Goal: Find specific page/section: Locate a particular part of the current website

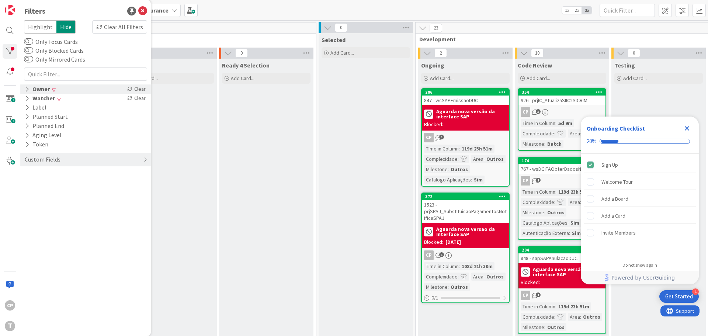
click at [26, 89] on icon at bounding box center [27, 89] width 5 height 6
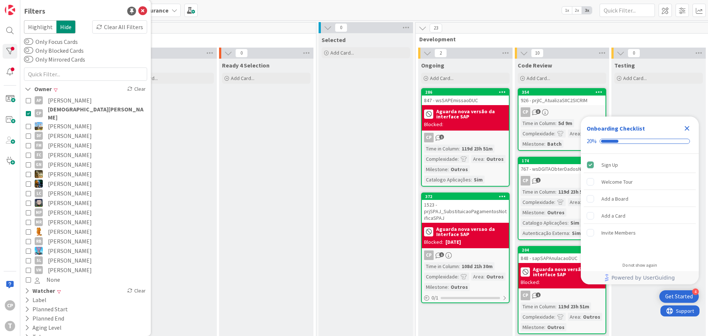
click at [28, 111] on icon at bounding box center [28, 113] width 5 height 5
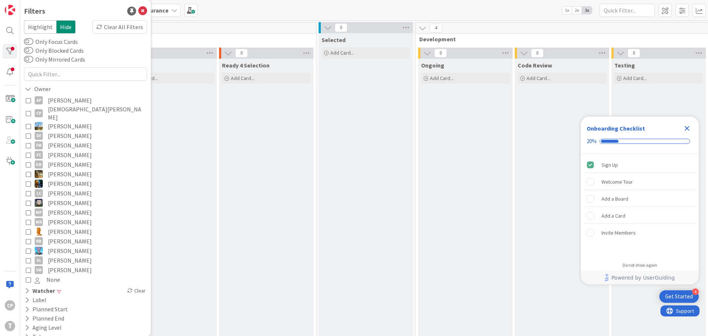
click at [686, 126] on icon "Close Checklist" at bounding box center [686, 128] width 9 height 9
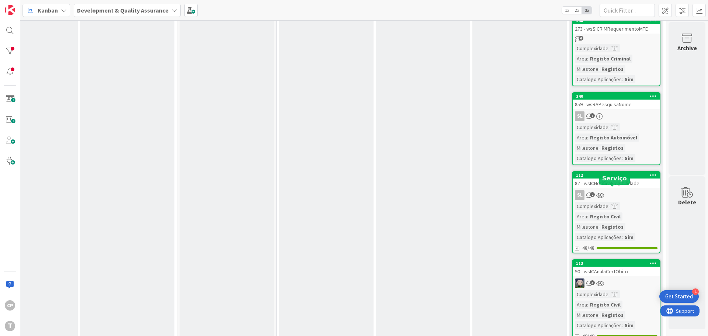
scroll to position [96, 145]
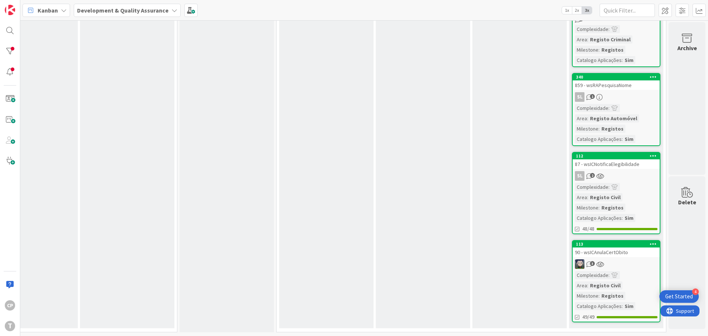
click at [611, 162] on div "87 - wsICNotificaElegibilidade" at bounding box center [616, 164] width 87 height 10
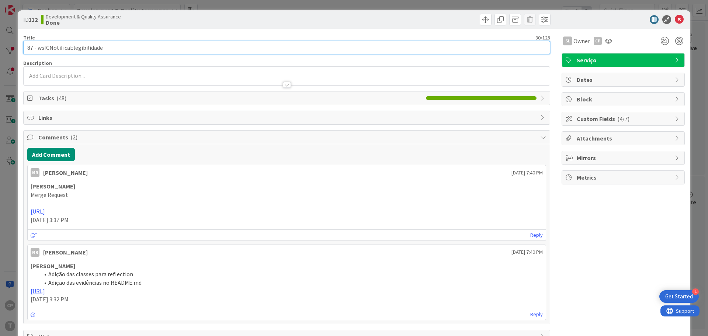
drag, startPoint x: 98, startPoint y: 49, endPoint x: 37, endPoint y: 51, distance: 61.2
click at [37, 51] on input "87 - wsICNotificaElegibilidade" at bounding box center [286, 47] width 527 height 13
click at [44, 50] on input "87 - wsICNotificaElegibilidade" at bounding box center [286, 47] width 527 height 13
click at [35, 49] on input "87 - wsICNotificaElegibilidade" at bounding box center [286, 47] width 527 height 13
drag, startPoint x: 38, startPoint y: 46, endPoint x: 101, endPoint y: 44, distance: 63.1
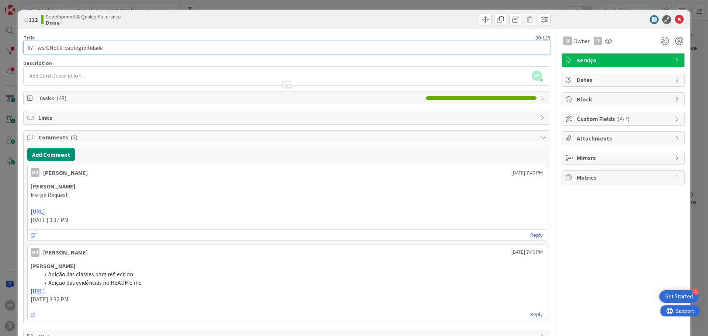
click at [101, 44] on input "87 - wsICNotificaElegibilidade" at bounding box center [286, 47] width 527 height 13
